Goal: Information Seeking & Learning: Learn about a topic

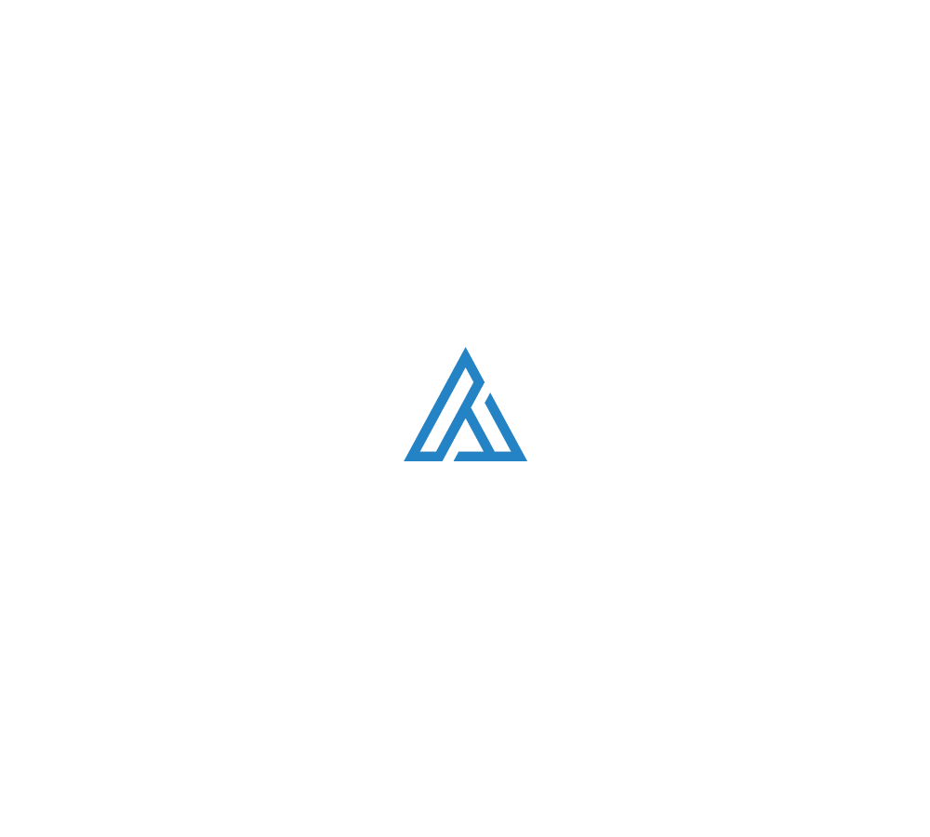
scroll to position [4702, 0]
